Goal: Transaction & Acquisition: Purchase product/service

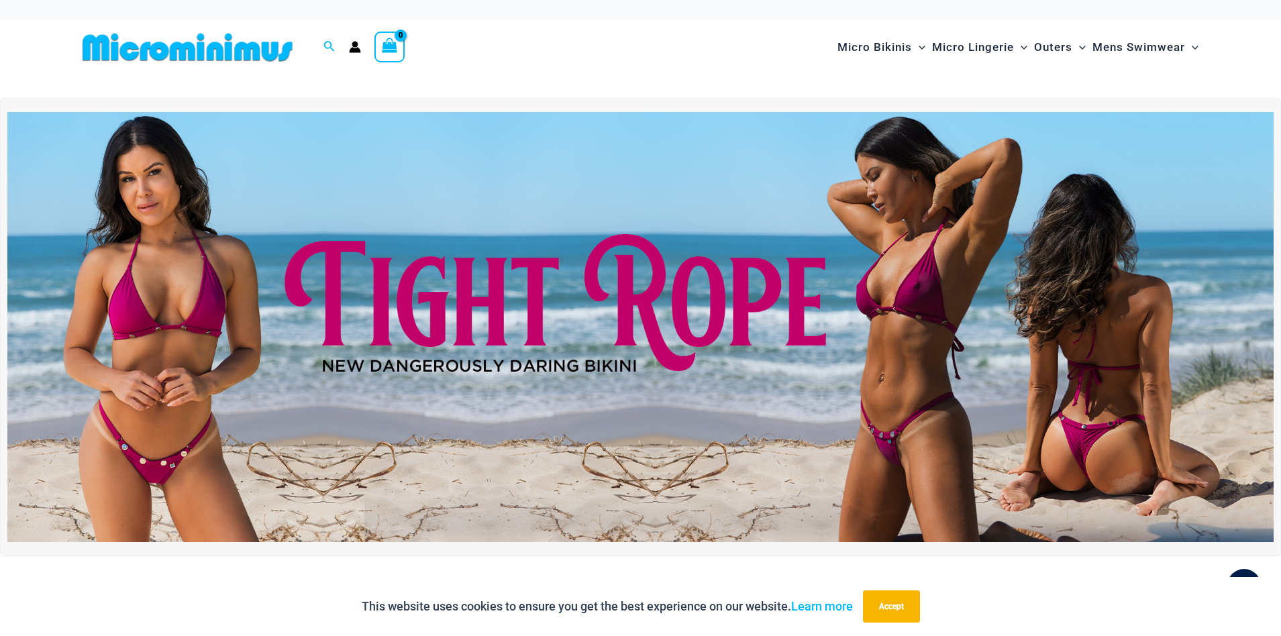
click at [513, 309] on img at bounding box center [640, 327] width 1266 height 430
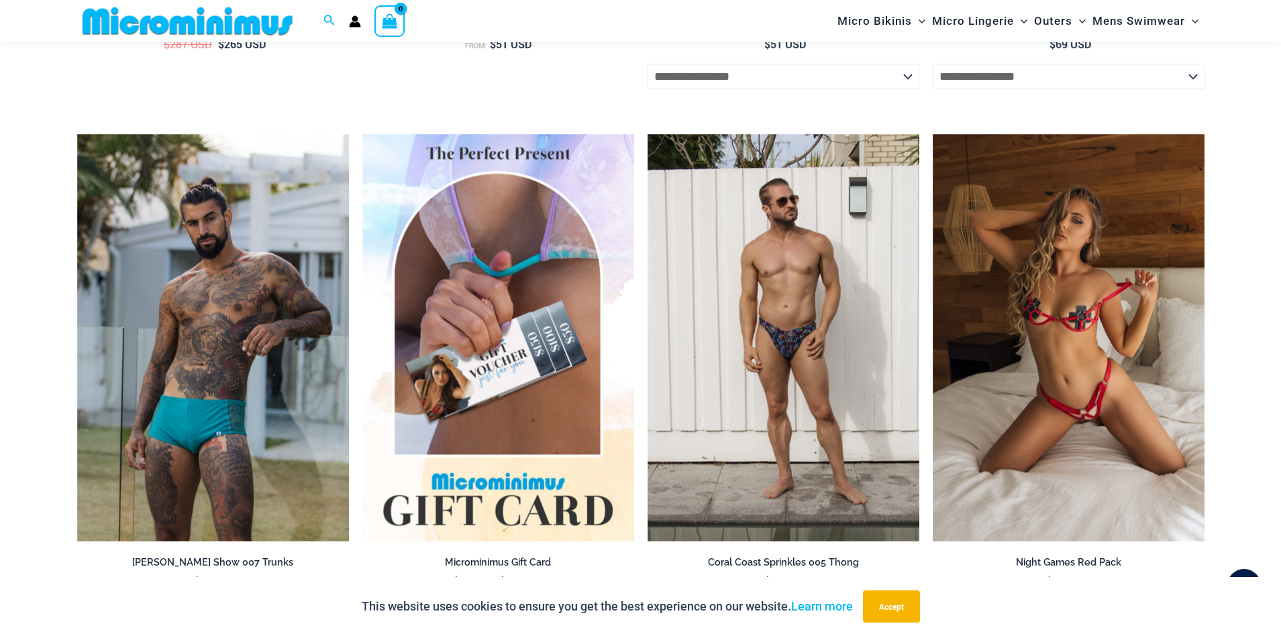
scroll to position [4149, 0]
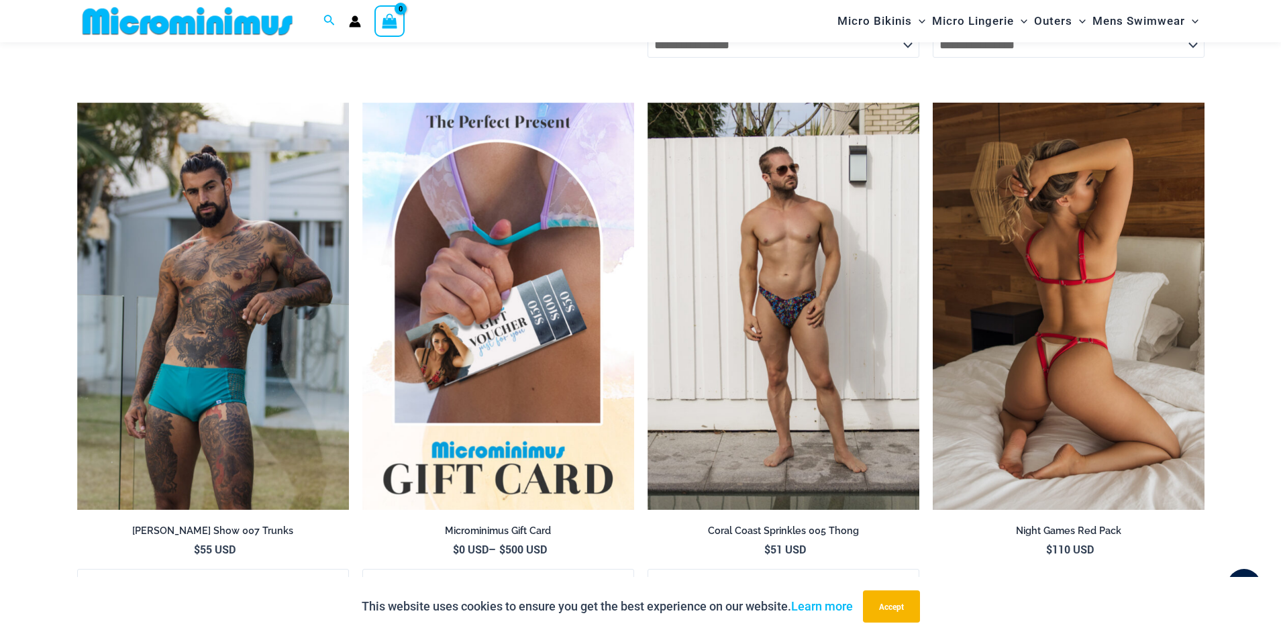
click at [1083, 394] on img at bounding box center [1068, 307] width 272 height 408
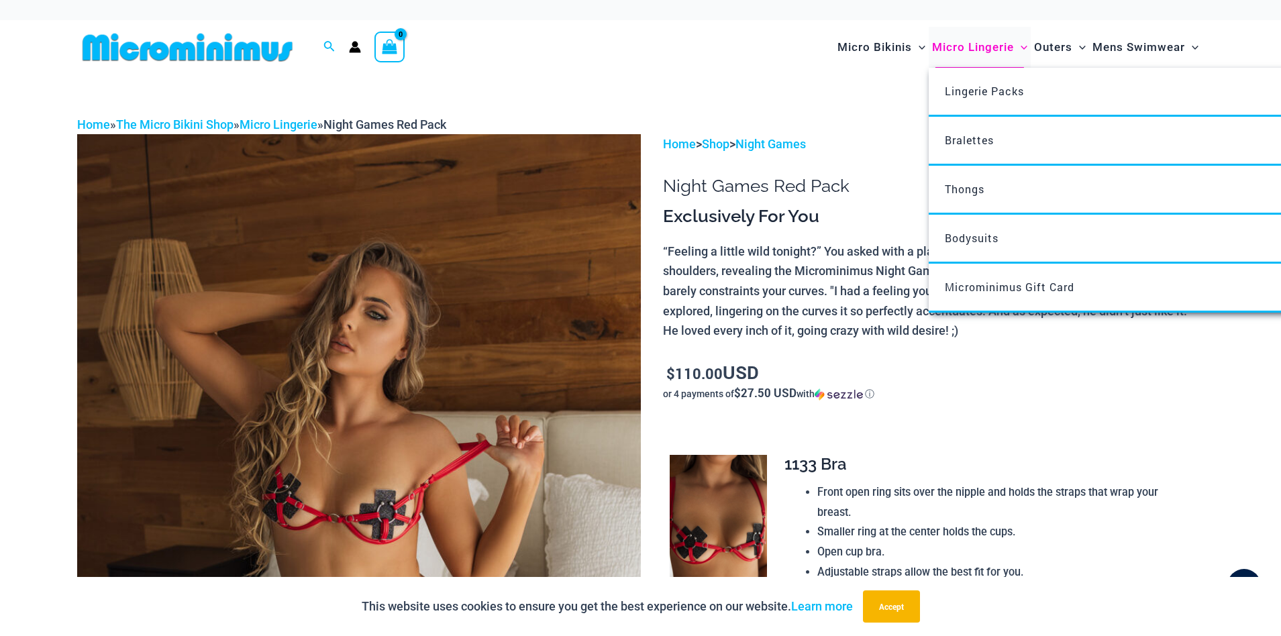
click at [989, 46] on span "Micro Lingerie" at bounding box center [973, 47] width 82 height 34
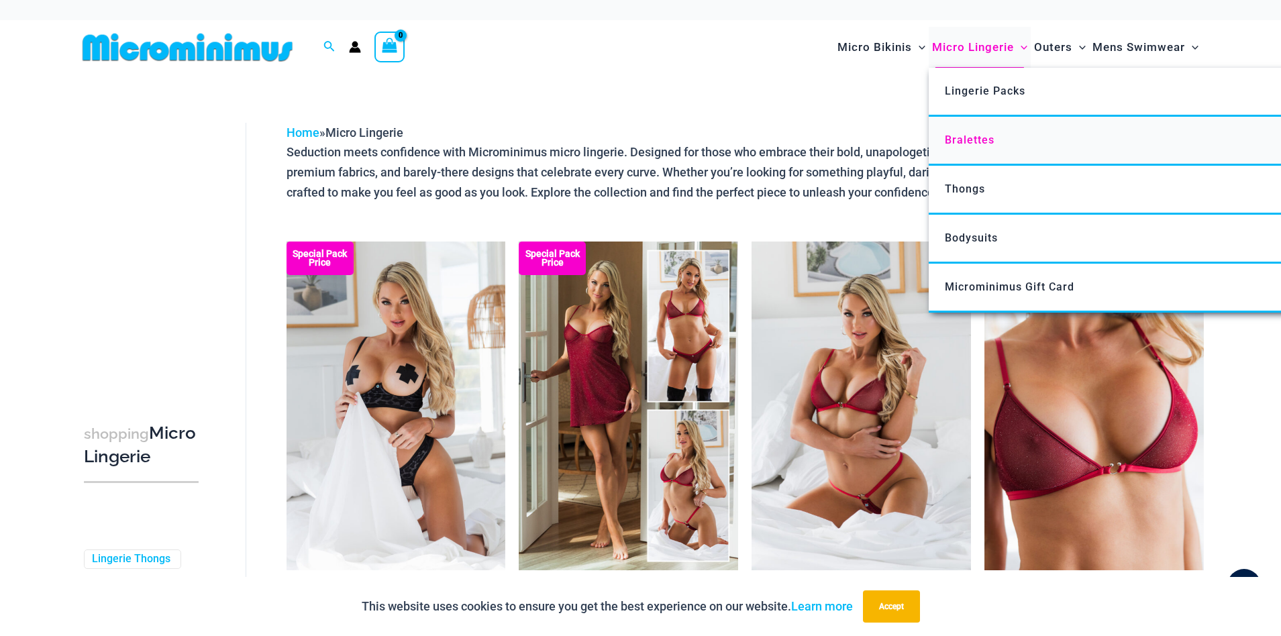
click at [974, 136] on span "Bralettes" at bounding box center [970, 139] width 50 height 13
